Goal: Information Seeking & Learning: Check status

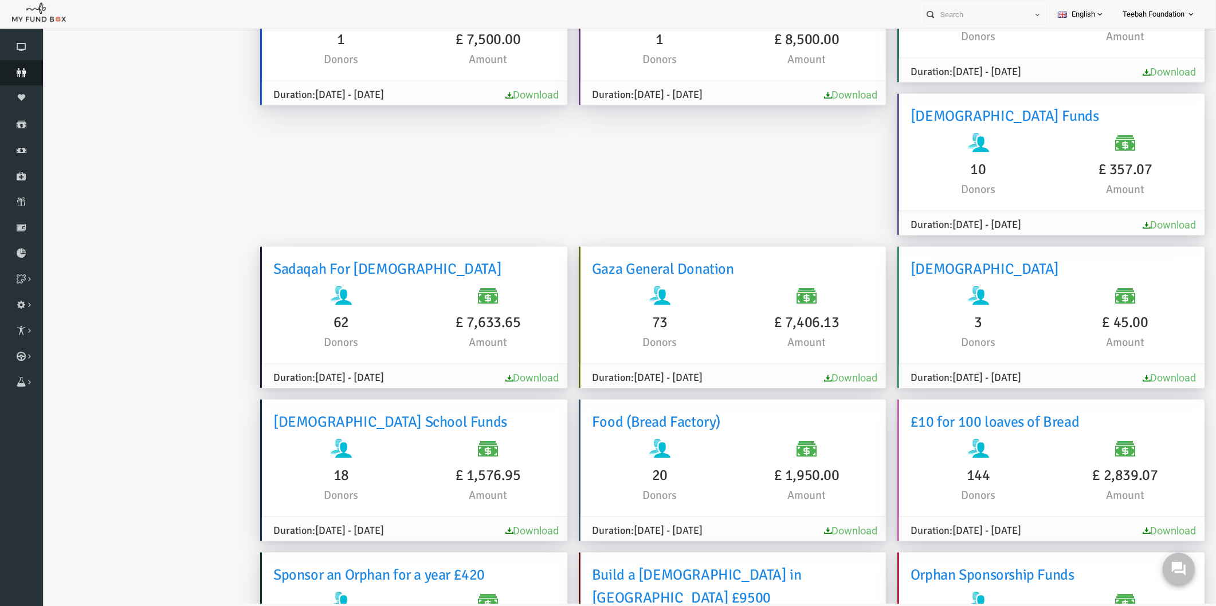
click at [13, 76] on icon at bounding box center [21, 72] width 43 height 9
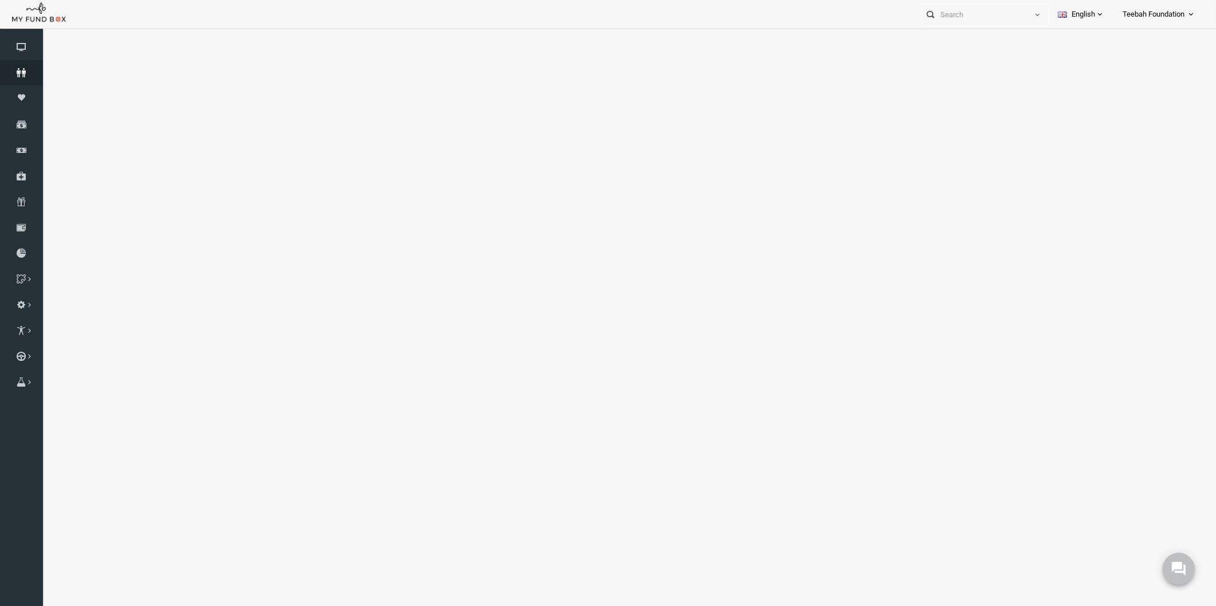
select select "100"
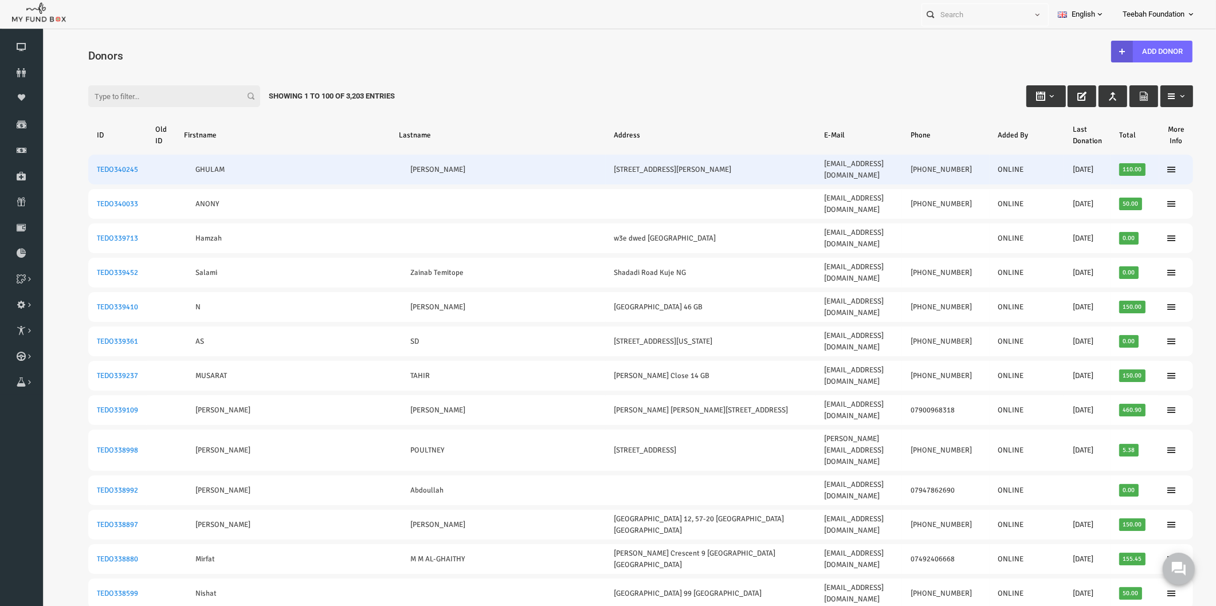
click at [232, 165] on td "GHULAM" at bounding box center [259, 170] width 215 height 30
click at [87, 165] on link "TEDO340245" at bounding box center [93, 169] width 41 height 9
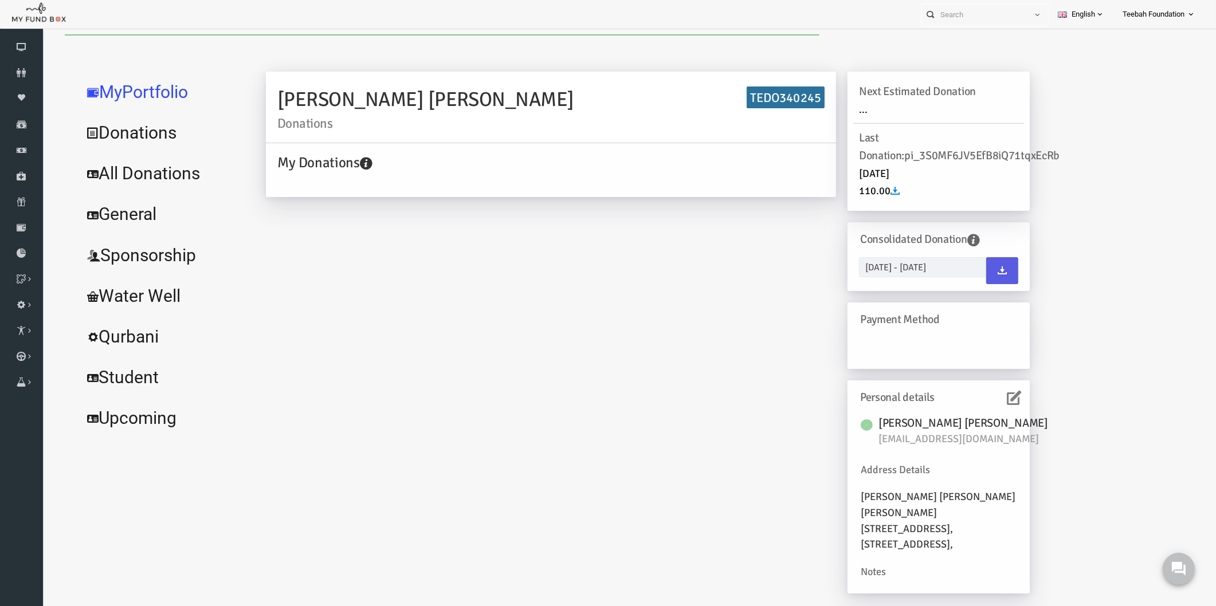
click at [996, 393] on icon at bounding box center [991, 398] width 14 height 14
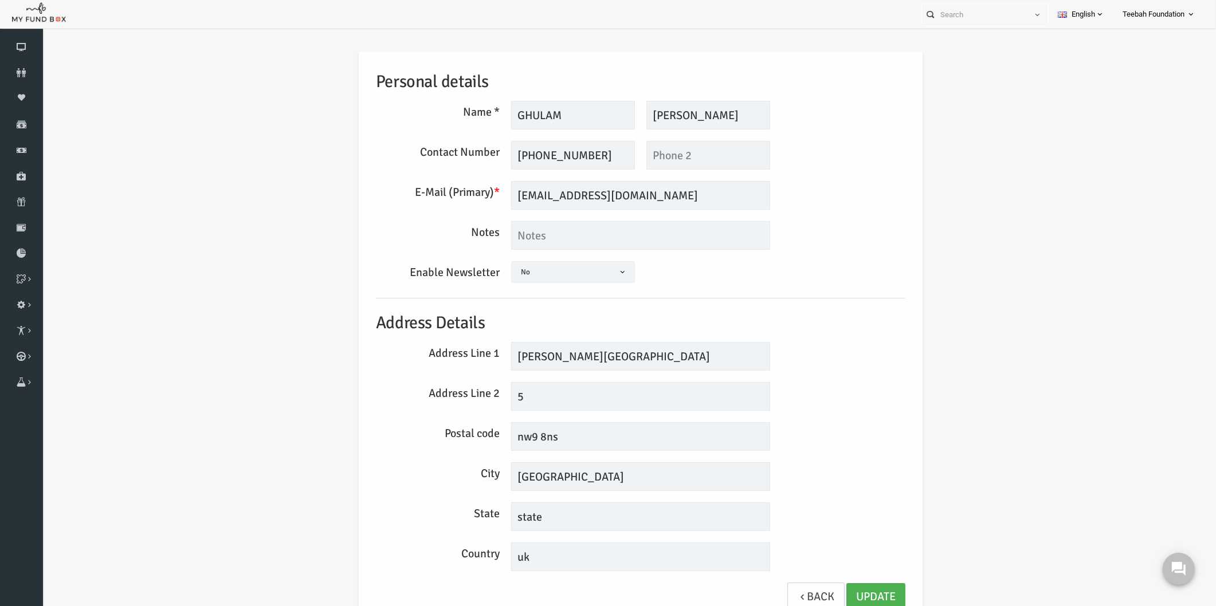
click at [992, 379] on div "Personal details Name * [GEOGRAPHIC_DATA] Description allows upto maximum of 25…" at bounding box center [617, 340] width 1151 height 612
click at [496, 357] on input "[PERSON_NAME][GEOGRAPHIC_DATA]" at bounding box center [617, 356] width 259 height 29
click at [1000, 229] on div "Personal details Name * [GEOGRAPHIC_DATA] Description allows upto maximum of 25…" at bounding box center [617, 340] width 1151 height 612
click at [17, 71] on icon at bounding box center [21, 72] width 43 height 9
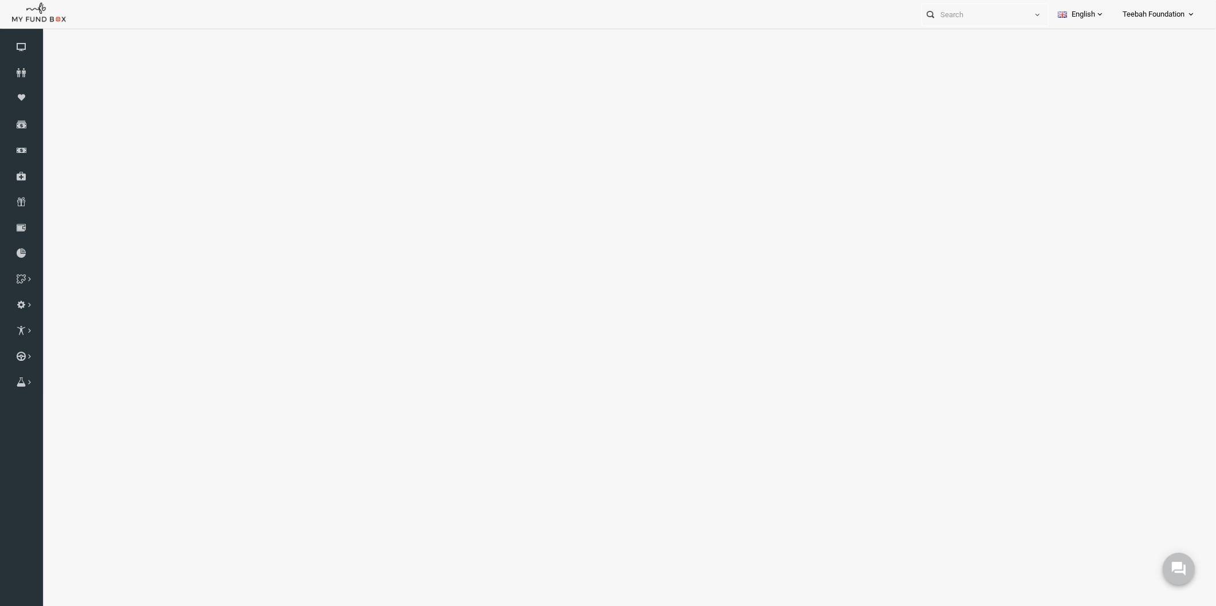
select select "100"
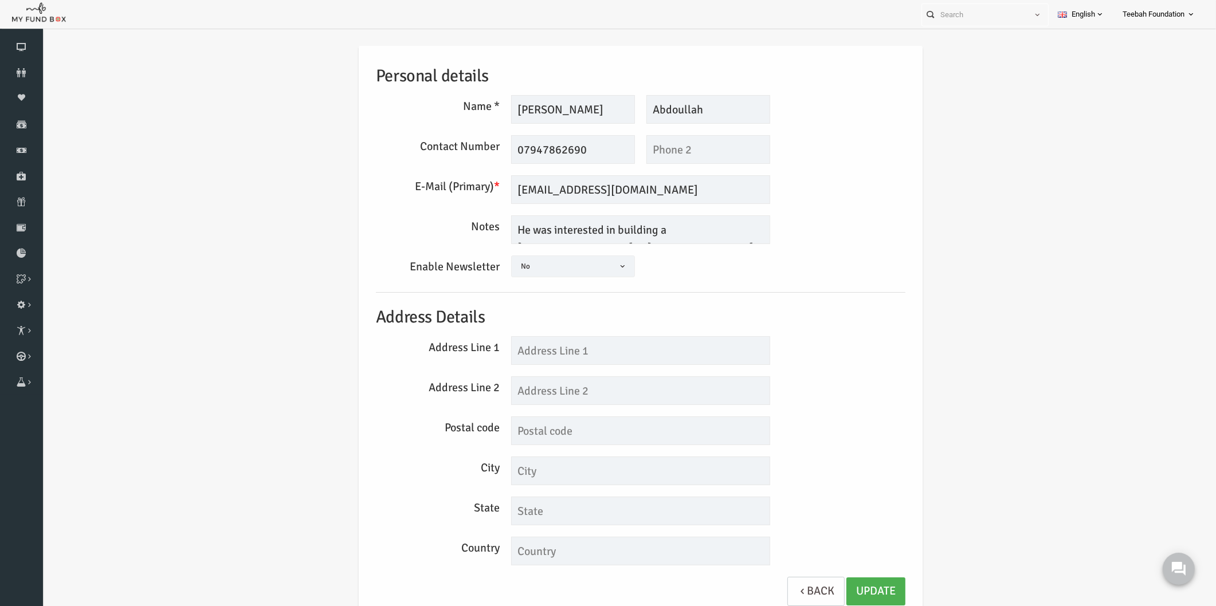
click at [819, 328] on h5 "Address Details" at bounding box center [618, 317] width 530 height 26
click at [19, 72] on icon at bounding box center [21, 72] width 43 height 9
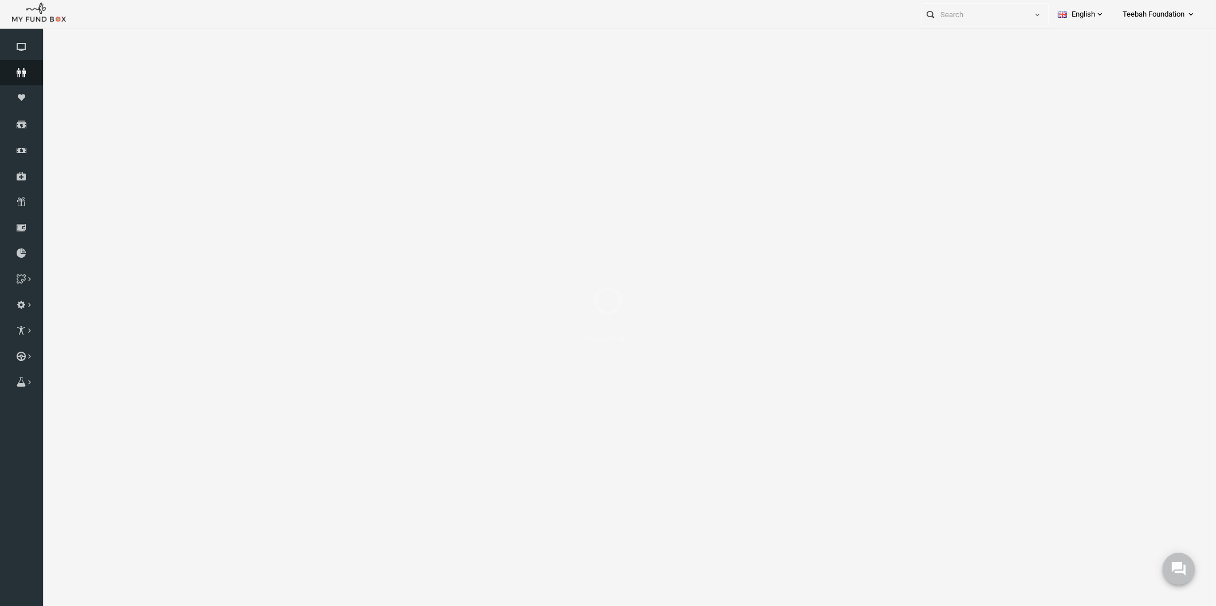
select select "100"
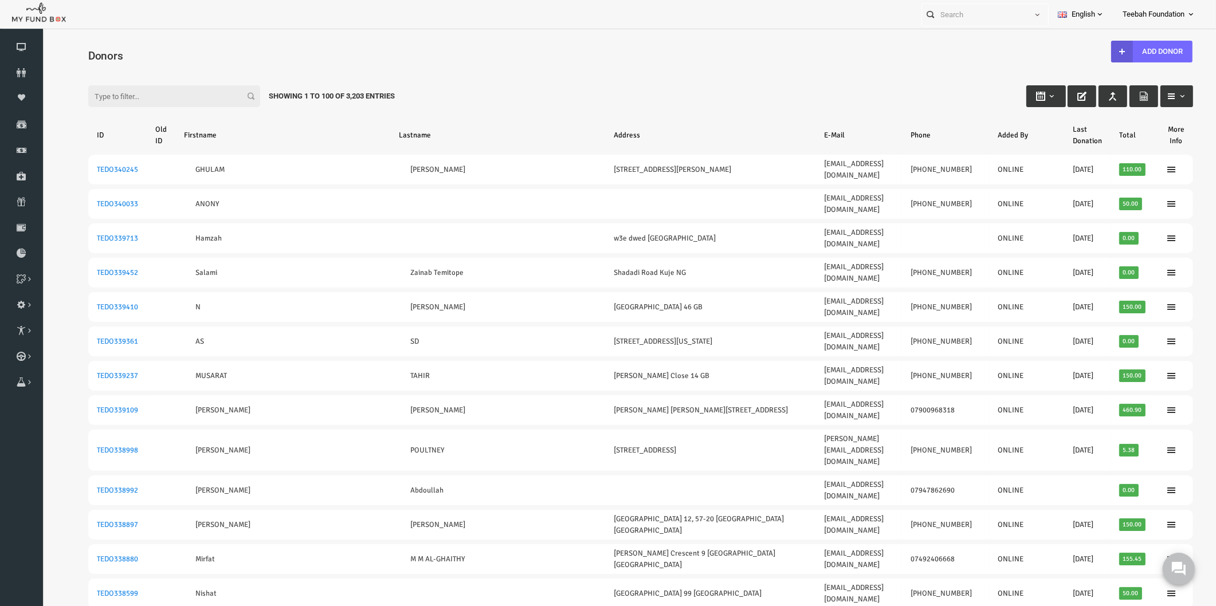
click at [803, 90] on div "Filter: Showing 1 to 100 of 3,203 Entries" at bounding box center [617, 85] width 1128 height 31
click at [663, 56] on h4 "Donors" at bounding box center [623, 56] width 1117 height 17
click at [700, 93] on div "Filter: Showing 1 to 100 of 3,203 Entries" at bounding box center [617, 85] width 1128 height 31
click at [688, 94] on div "Filter: Showing 1 to 100 of 3,203 Entries" at bounding box center [617, 85] width 1128 height 31
click at [119, 95] on input "Filter:" at bounding box center [151, 96] width 172 height 22
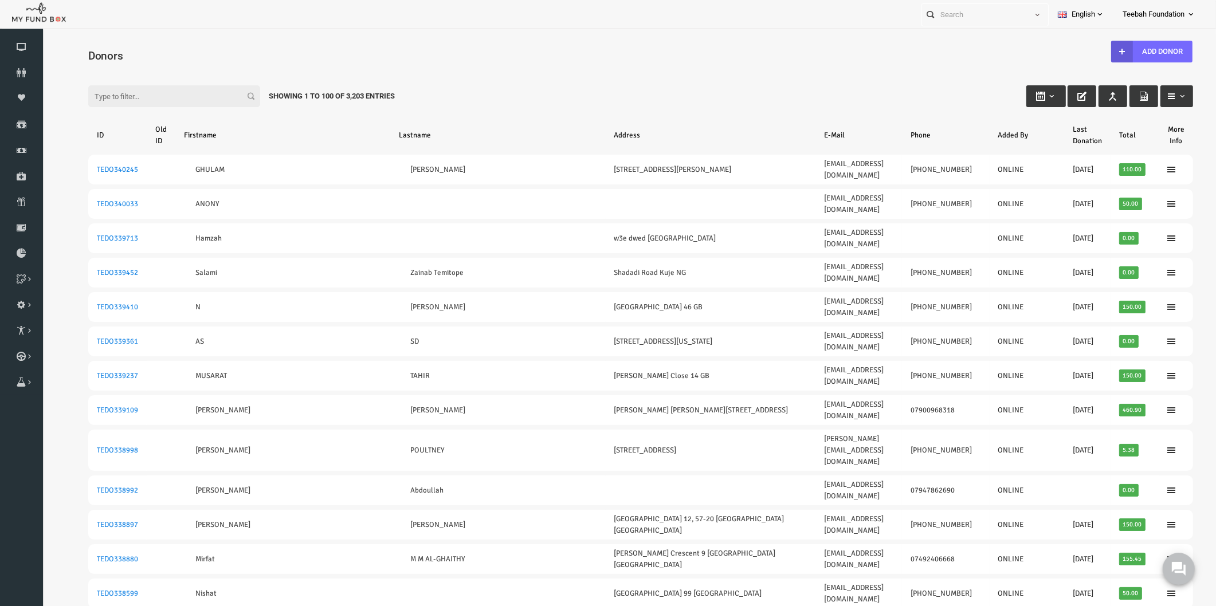
paste input "[EMAIL_ADDRESS][DOMAIN_NAME]"
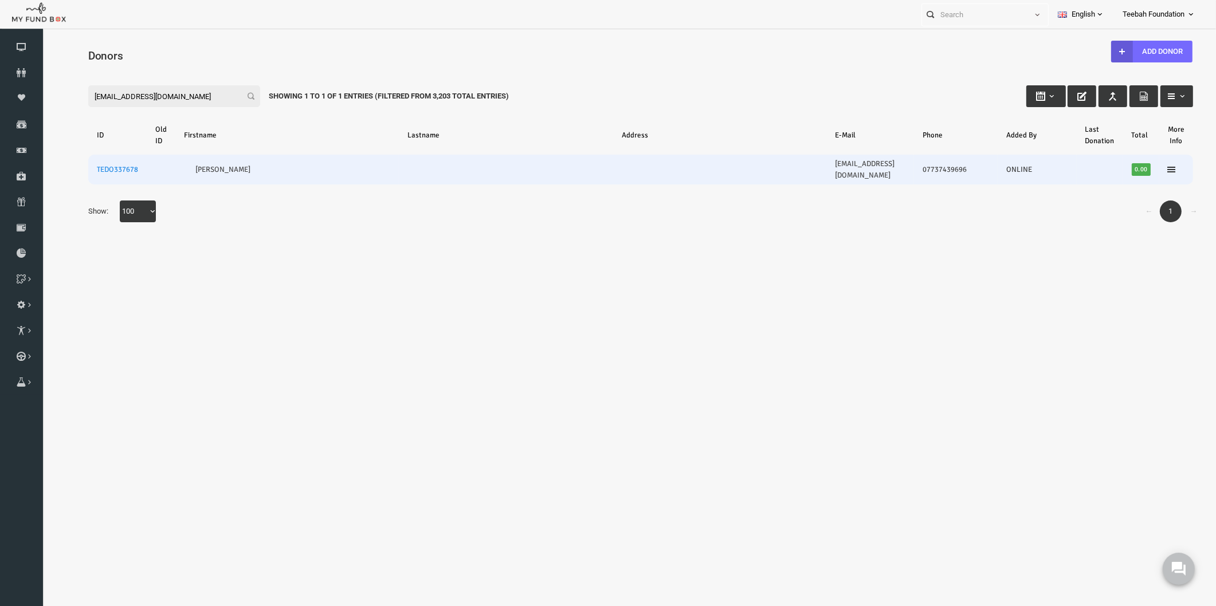
type input "[EMAIL_ADDRESS][DOMAIN_NAME]"
click at [92, 159] on td "TEDO337678" at bounding box center [94, 170] width 58 height 30
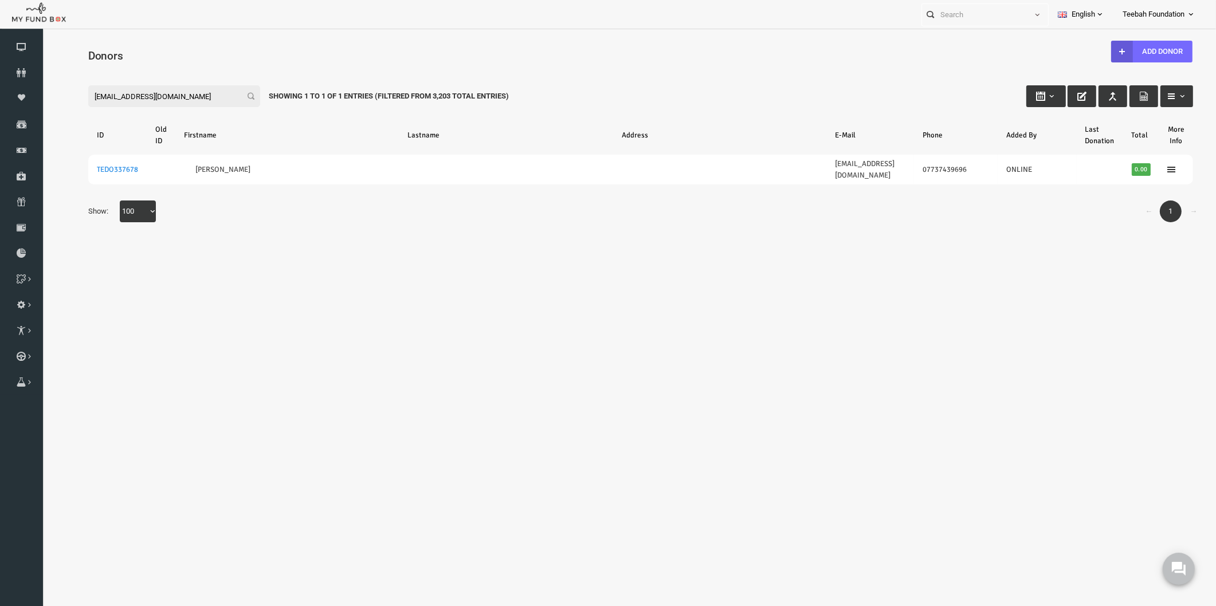
click at [655, 277] on body "Donor Not Found Beneficiary Not Found Partner Not Found!!!! Please Fill out thi…" at bounding box center [617, 334] width 1151 height 600
click at [147, 230] on div "Search: By ID: Note :ID should be atleast 5 digits By Name: Note :Name should b…" at bounding box center [617, 151] width 1151 height 187
click at [131, 256] on body "Donor Not Found Beneficiary Not Found Partner Not Found!!!! Please Fill out thi…" at bounding box center [617, 334] width 1151 height 600
click at [124, 245] on body "Donor Not Found Beneficiary Not Found Partner Not Found!!!! Please Fill out thi…" at bounding box center [617, 334] width 1151 height 600
click at [20, 71] on icon at bounding box center [21, 72] width 43 height 9
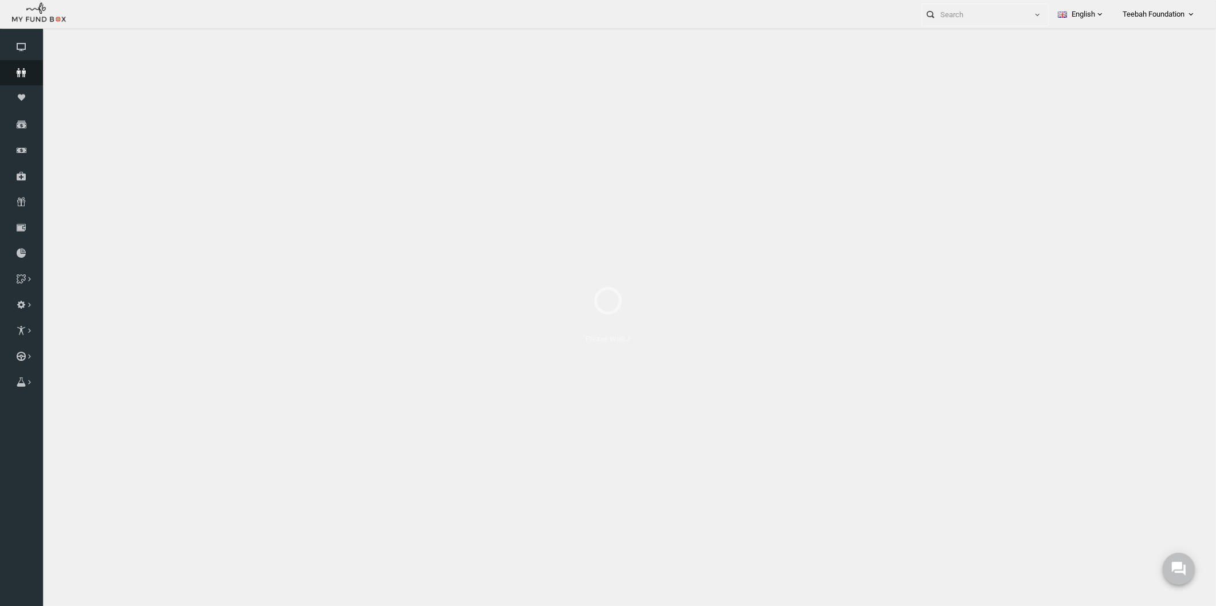
select select "100"
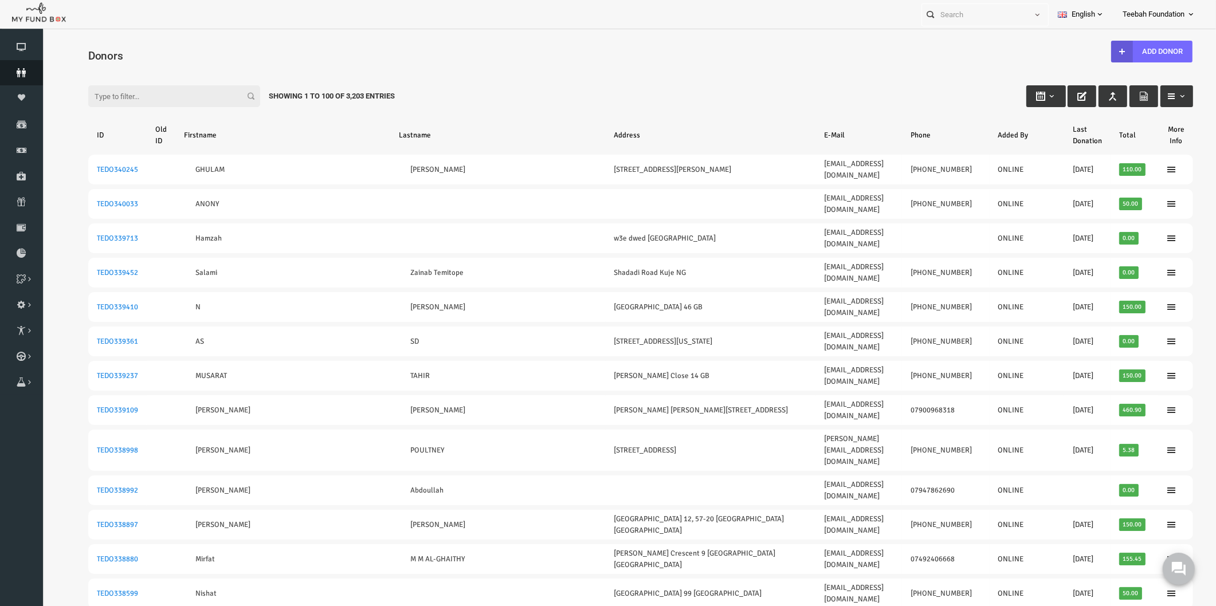
click at [19, 71] on icon at bounding box center [21, 72] width 43 height 9
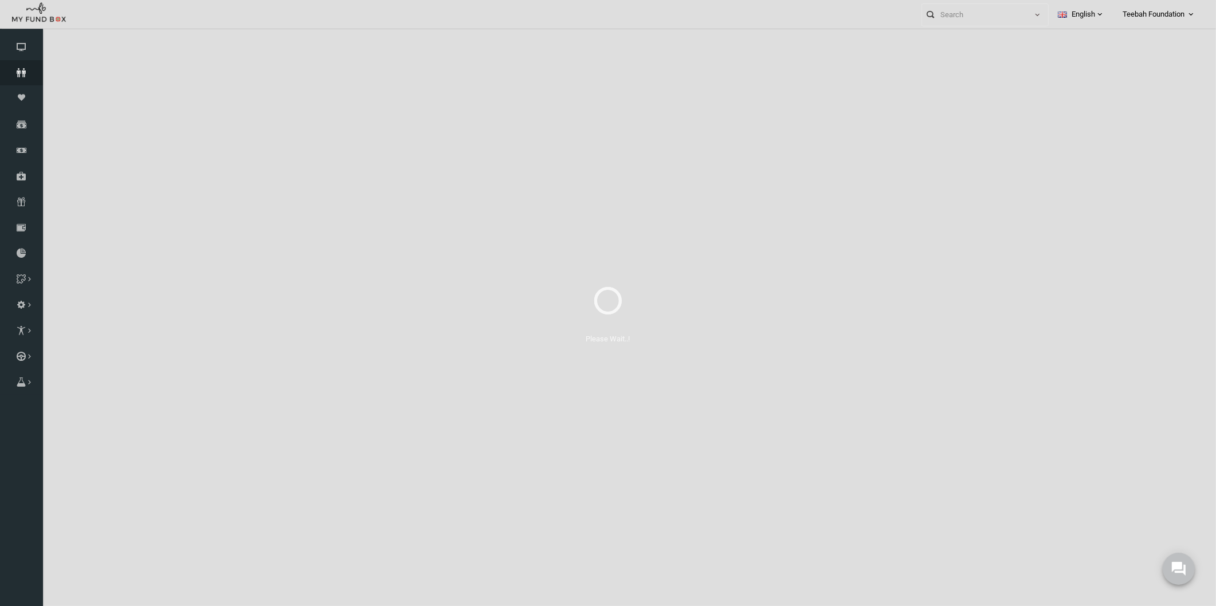
select select "100"
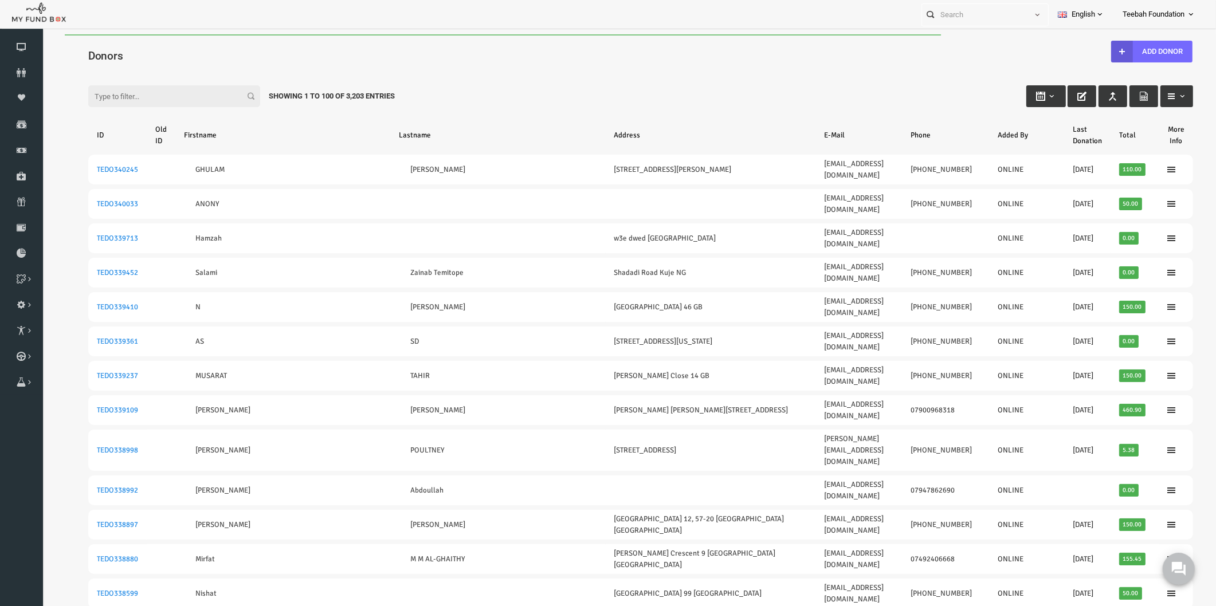
drag, startPoint x: 246, startPoint y: 94, endPoint x: 445, endPoint y: 89, distance: 199.5
click at [445, 89] on div "Filter: Showing 1 to 100 of 3,203 Entries" at bounding box center [617, 85] width 1128 height 31
click at [441, 92] on div "Filter: Showing 1 to 100 of 3,203 Entries" at bounding box center [617, 85] width 1128 height 31
click at [456, 71] on div "Filter: Showing 1 to 100 of 3,203 Entries" at bounding box center [617, 85] width 1128 height 31
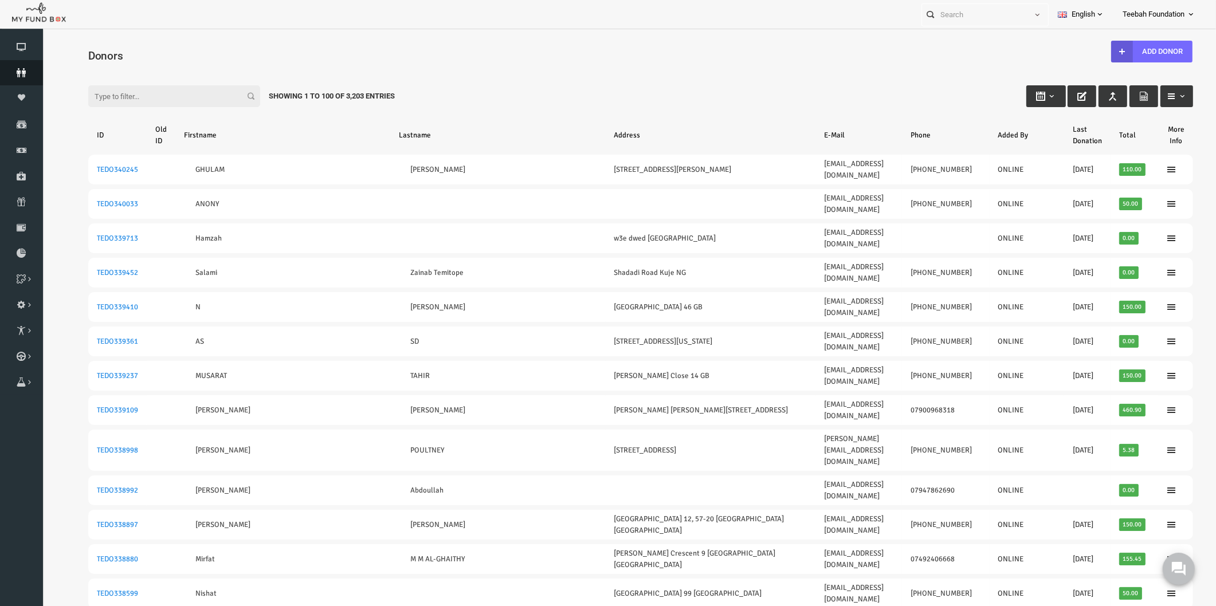
click at [20, 69] on icon at bounding box center [21, 72] width 43 height 9
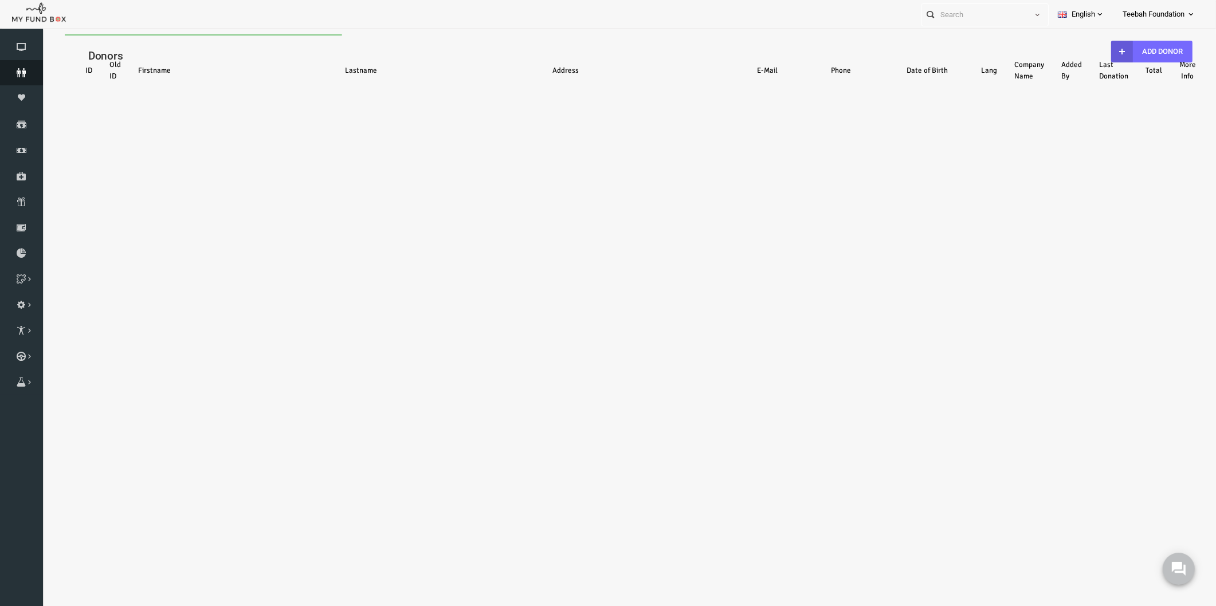
select select "100"
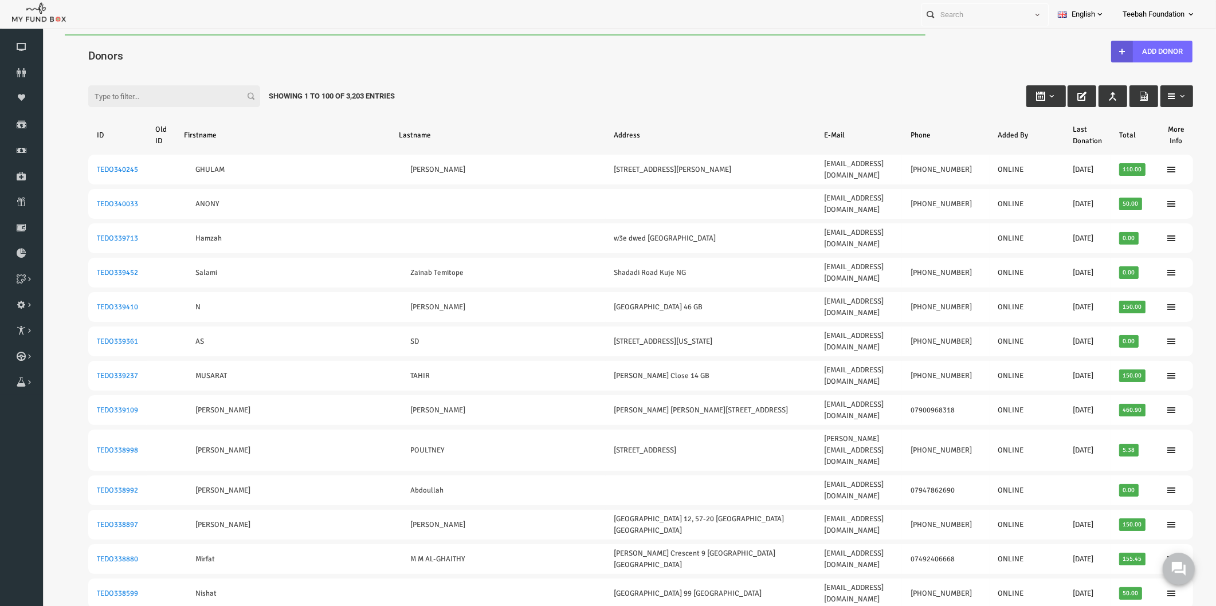
drag, startPoint x: 380, startPoint y: 94, endPoint x: 243, endPoint y: 91, distance: 137.0
click at [243, 91] on div "Showing 1 to 100 of 3,203 Entries" at bounding box center [308, 96] width 143 height 22
click at [21, 68] on icon at bounding box center [21, 72] width 43 height 9
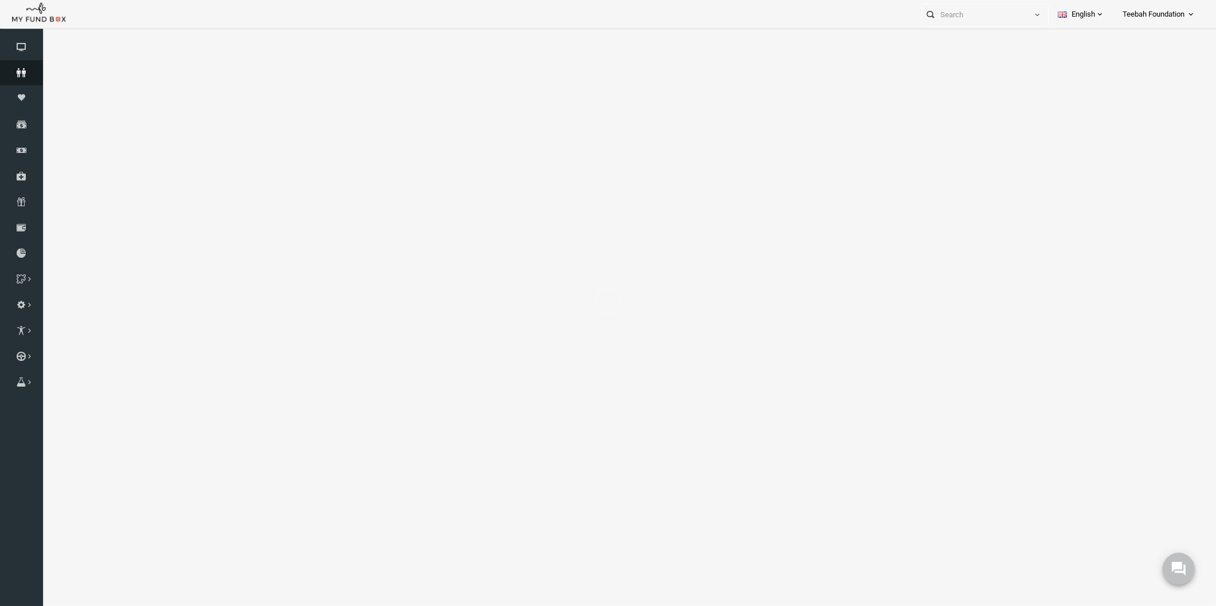
select select "100"
